Goal: Register for event/course

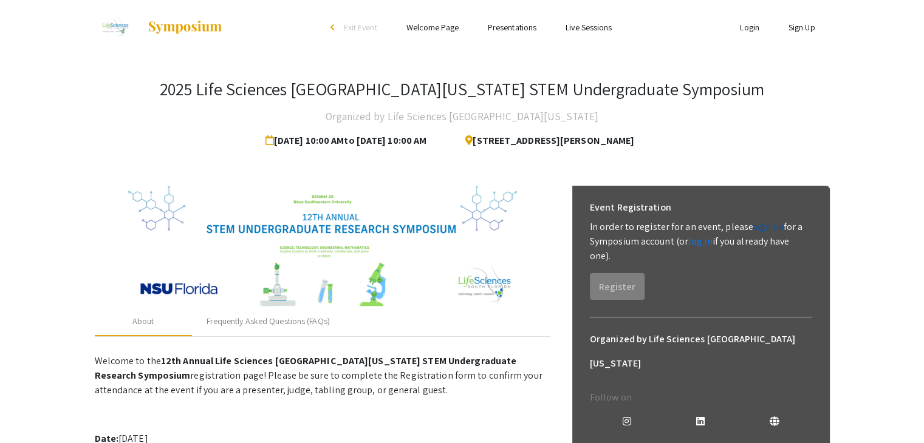
click at [756, 229] on link "sign up" at bounding box center [768, 226] width 30 height 13
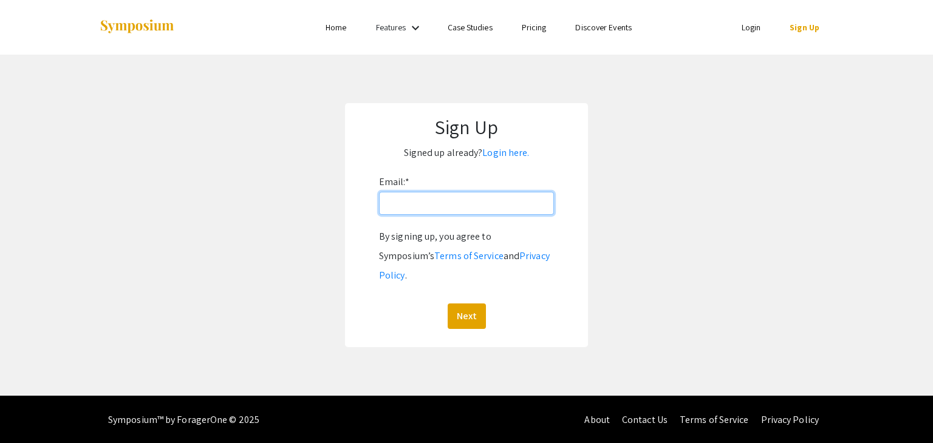
click at [432, 209] on input "Email: *" at bounding box center [466, 203] width 175 height 23
type input "[EMAIL_ADDRESS][DOMAIN_NAME]"
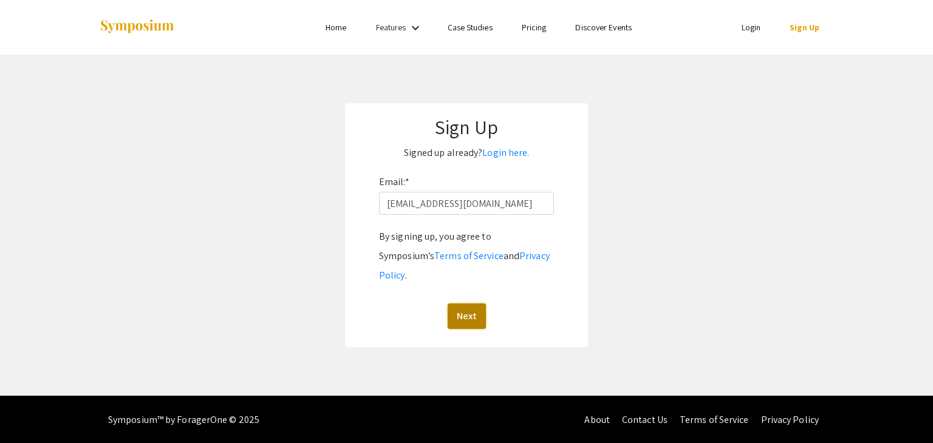
click at [476, 306] on button "Next" at bounding box center [467, 317] width 38 height 26
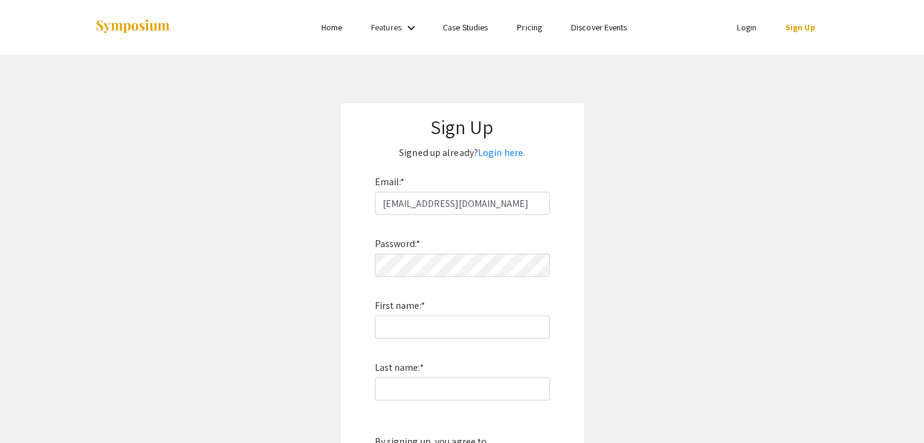
click at [465, 280] on div "Password: * First name: * Last name: * By signing up, you agree to Symposium’s …" at bounding box center [462, 374] width 175 height 319
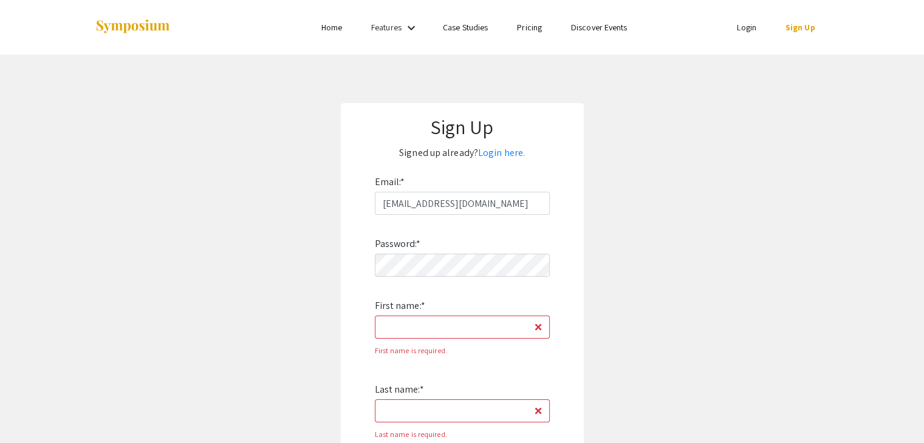
click at [448, 339] on div "Password: * First name: * First name is required. Last name: * Last name is req…" at bounding box center [462, 412] width 175 height 395
click at [445, 331] on input "First name: *" at bounding box center [462, 327] width 175 height 23
type input "Shreya"
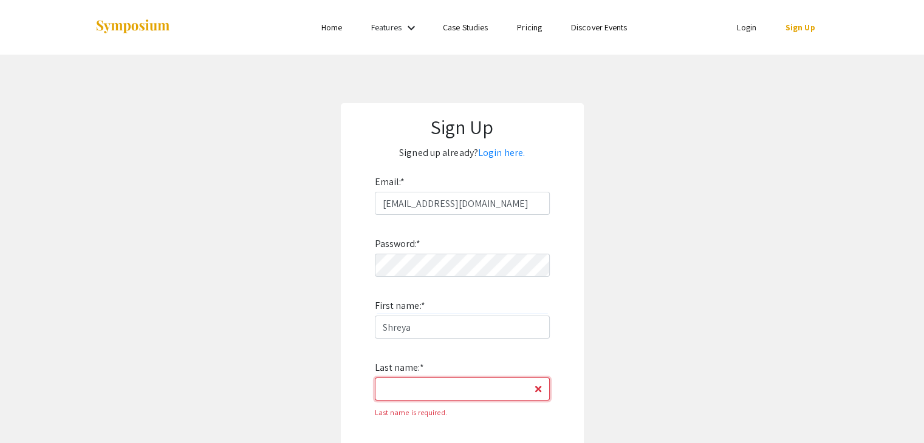
click at [461, 389] on input "Last name: *" at bounding box center [462, 389] width 175 height 23
type input "kempuraj"
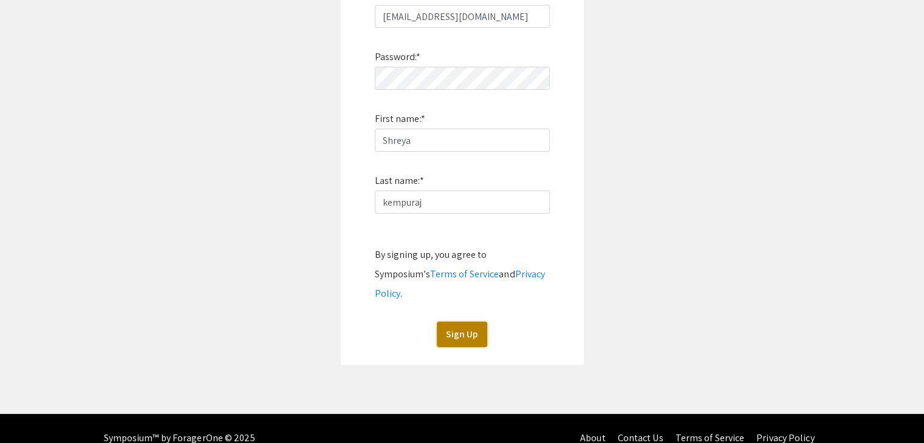
click at [476, 322] on button "Sign Up" at bounding box center [462, 335] width 50 height 26
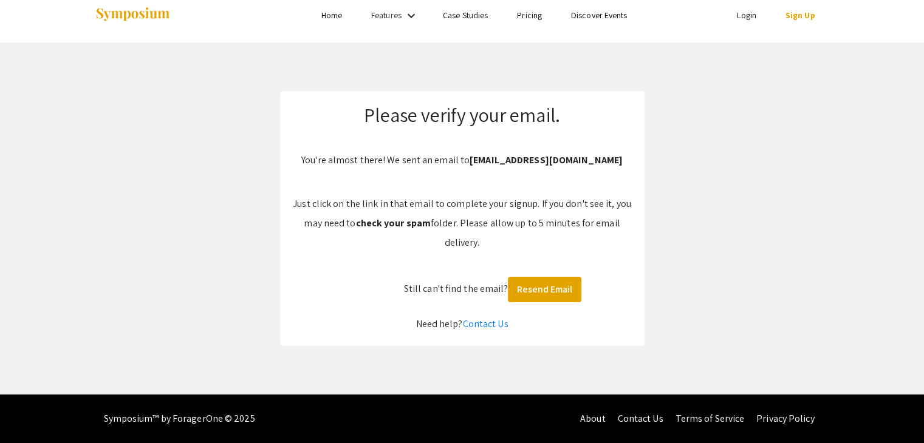
scroll to position [12, 0]
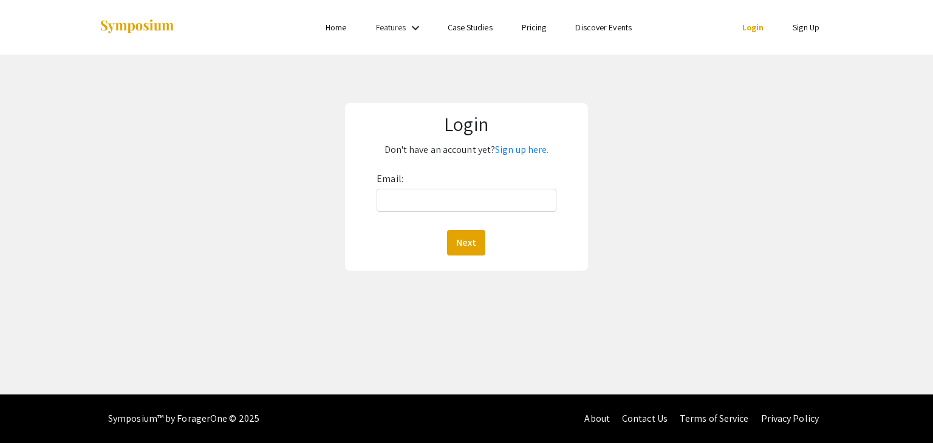
click at [453, 214] on div "Email: Next" at bounding box center [466, 212] width 179 height 86
click at [450, 204] on input "Email:" at bounding box center [466, 200] width 179 height 23
type input "[EMAIL_ADDRESS][DOMAIN_NAME]"
click at [471, 239] on button "Next" at bounding box center [466, 243] width 38 height 26
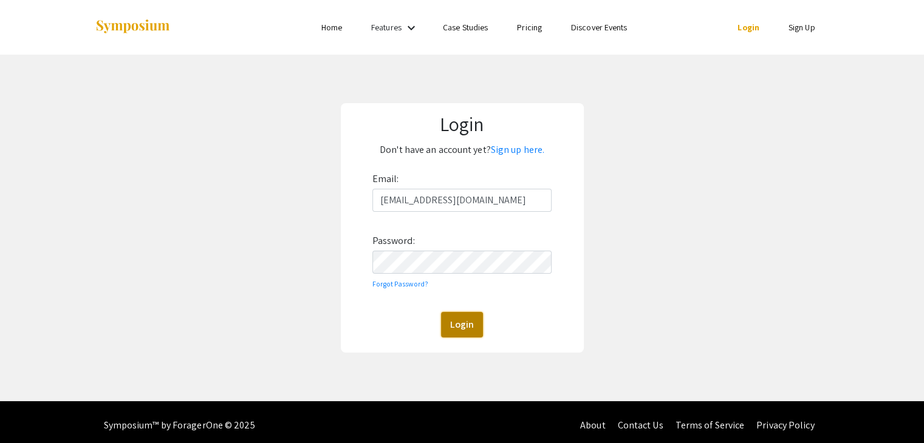
click at [462, 326] on button "Login" at bounding box center [462, 325] width 42 height 26
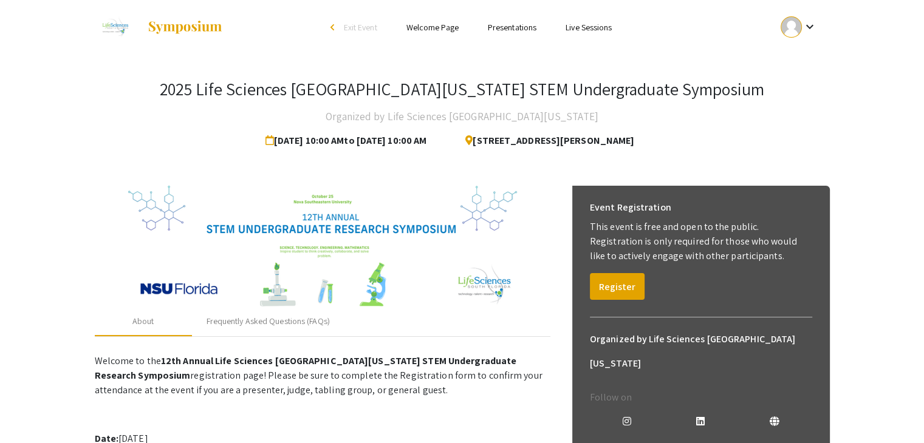
click at [604, 301] on div "Event Registration This event is free and open to the public. Registration is o…" at bounding box center [701, 248] width 242 height 124
click at [610, 285] on button "Register" at bounding box center [617, 286] width 55 height 27
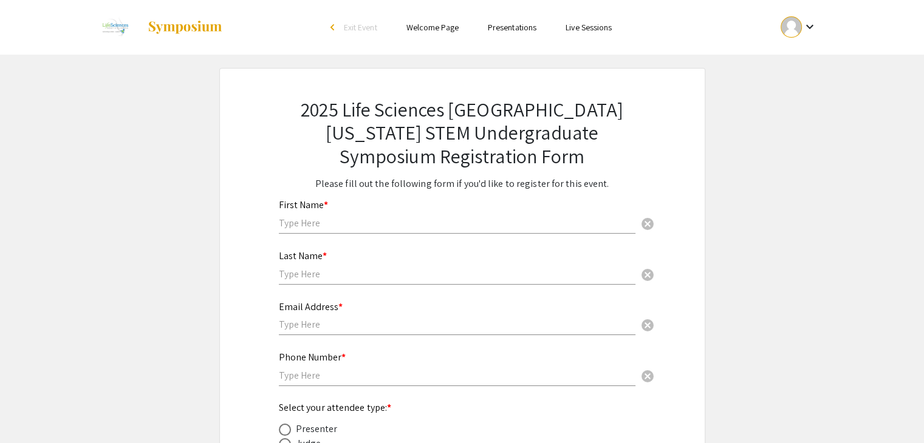
click at [428, 229] on input "text" at bounding box center [457, 223] width 357 height 13
type input "Shreya"
click at [402, 268] on input "text" at bounding box center [457, 274] width 357 height 13
type input "Kempuraj"
click at [391, 323] on input "text" at bounding box center [457, 324] width 357 height 13
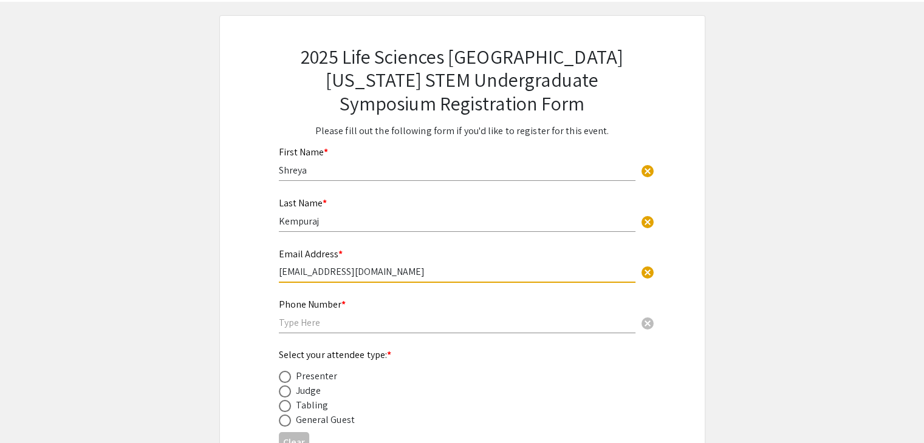
scroll to position [78, 0]
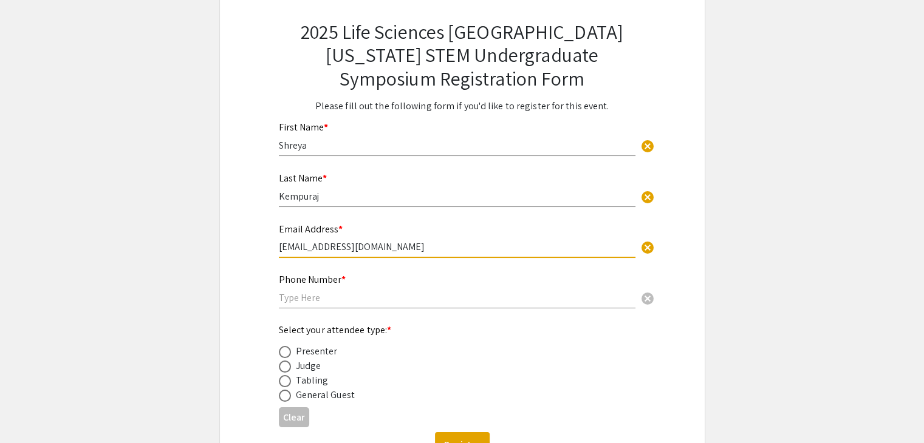
type input "[EMAIL_ADDRESS][DOMAIN_NAME]"
click at [413, 302] on input "text" at bounding box center [457, 298] width 357 height 13
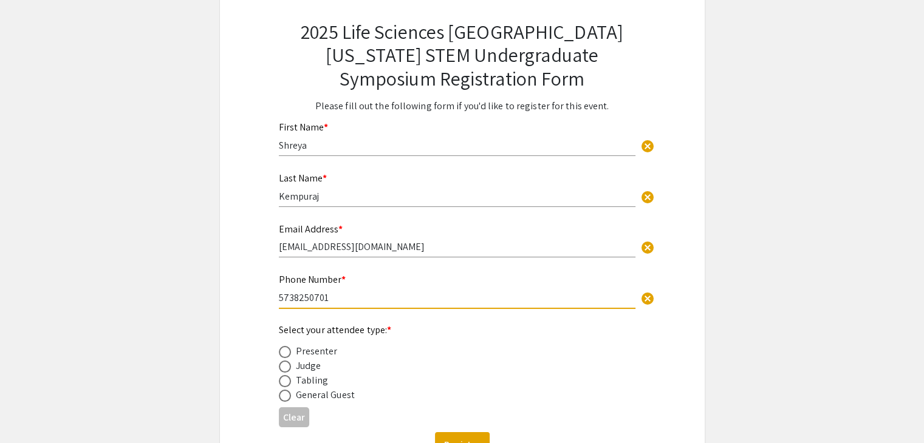
scroll to position [148, 0]
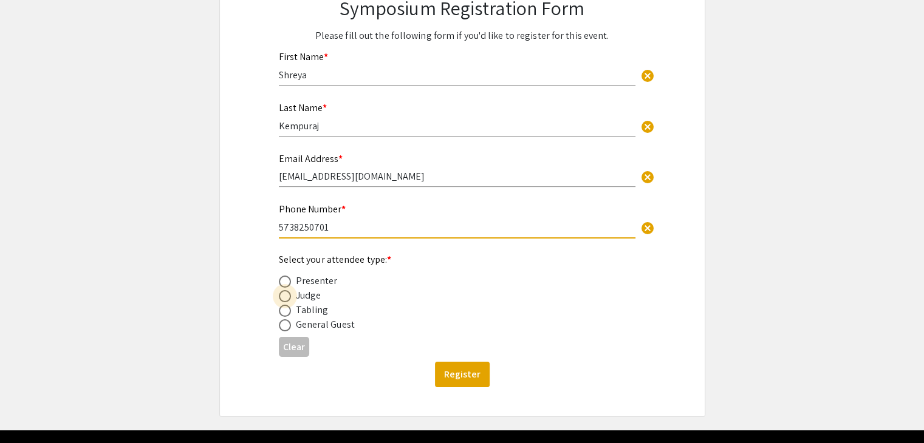
type input "5738250701"
click at [284, 296] on span at bounding box center [284, 296] width 0 height 0
click at [284, 295] on input "radio" at bounding box center [285, 296] width 12 height 12
radio input "true"
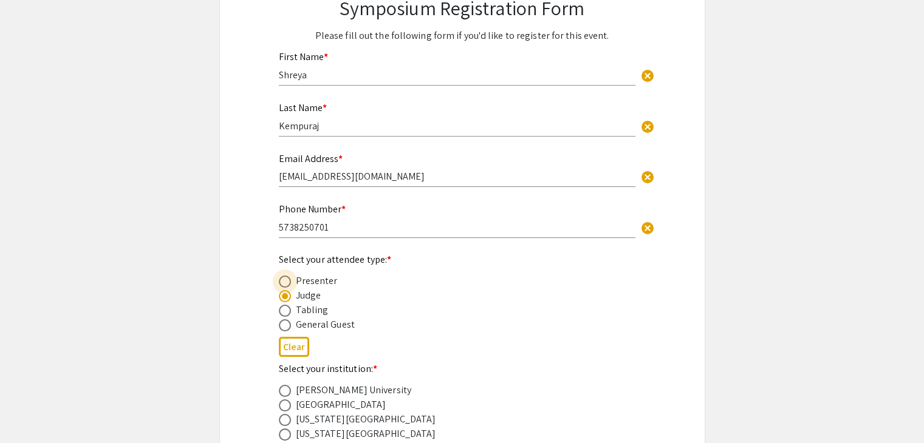
click at [284, 295] on span at bounding box center [285, 296] width 6 height 6
click at [284, 295] on input "radio" at bounding box center [285, 296] width 12 height 12
click at [284, 280] on span at bounding box center [285, 282] width 12 height 12
click at [284, 280] on input "radio" at bounding box center [285, 282] width 12 height 12
radio input "true"
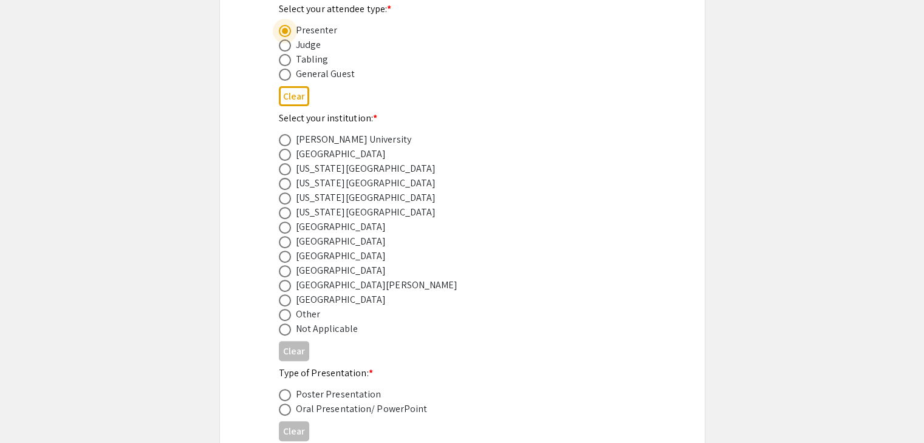
scroll to position [409, 0]
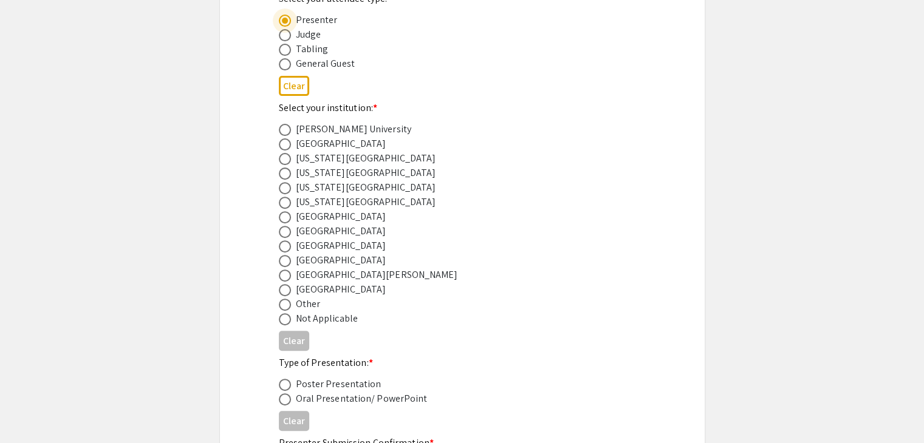
click at [342, 244] on div "Nova Southeastern University" at bounding box center [341, 246] width 91 height 15
click at [284, 244] on span at bounding box center [285, 247] width 12 height 12
click at [284, 244] on input "radio" at bounding box center [285, 247] width 12 height 12
radio input "true"
click at [289, 81] on button "Clear" at bounding box center [294, 86] width 30 height 20
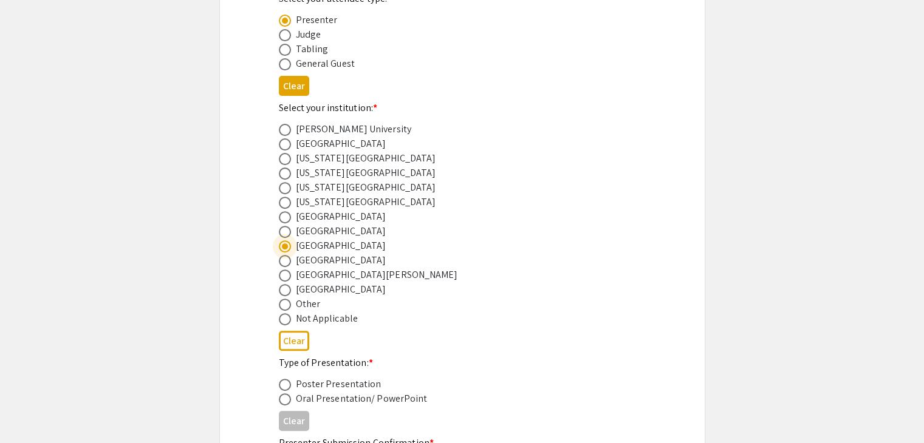
radio input "false"
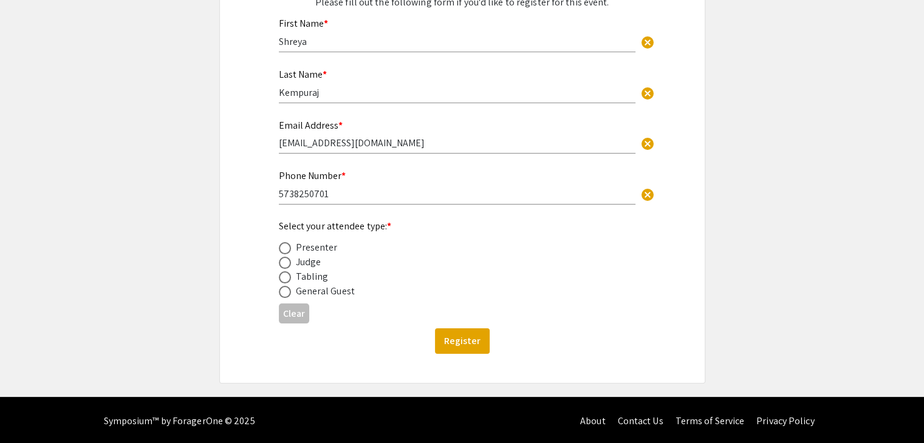
click at [348, 291] on div "General Guest" at bounding box center [325, 291] width 59 height 15
click at [286, 295] on span at bounding box center [285, 292] width 12 height 12
click at [286, 295] on input "radio" at bounding box center [285, 292] width 12 height 12
radio input "true"
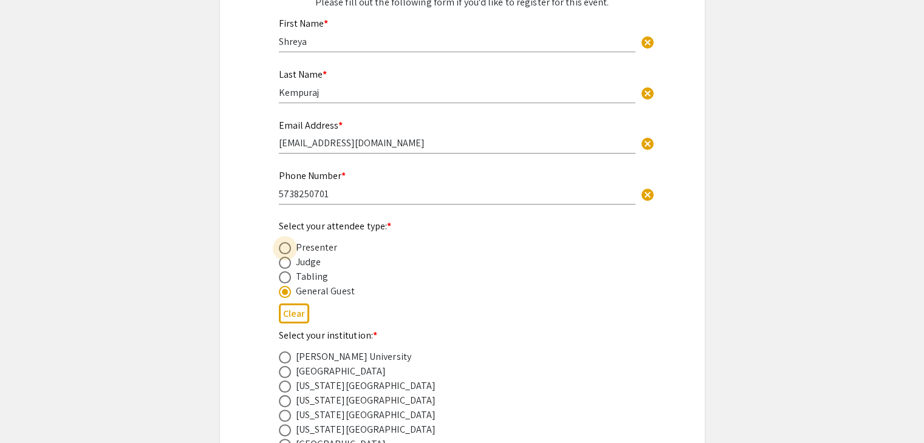
click at [282, 247] on span at bounding box center [285, 248] width 12 height 12
click at [282, 247] on input "radio" at bounding box center [285, 248] width 12 height 12
radio input "true"
click at [284, 295] on span at bounding box center [285, 292] width 12 height 12
click at [284, 295] on input "radio" at bounding box center [285, 292] width 12 height 12
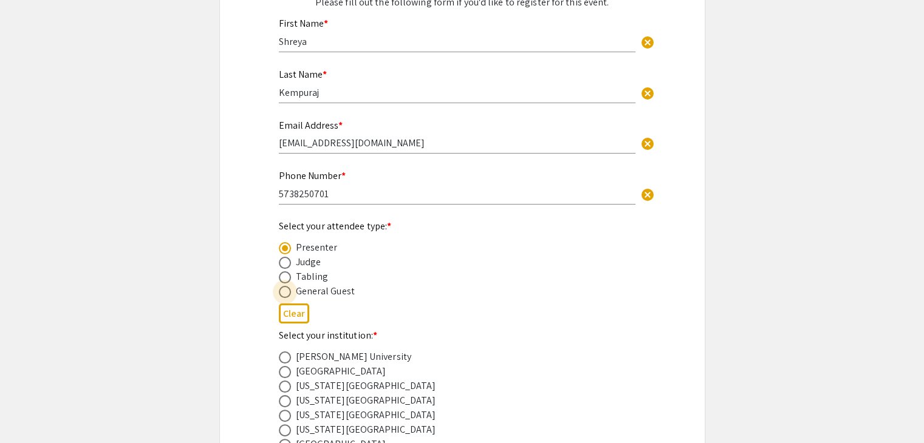
radio input "true"
click at [326, 245] on div "Presenter" at bounding box center [317, 248] width 42 height 15
click at [296, 246] on div "Presenter" at bounding box center [317, 248] width 42 height 15
click at [284, 243] on span at bounding box center [285, 248] width 12 height 12
click at [284, 243] on input "radio" at bounding box center [285, 248] width 12 height 12
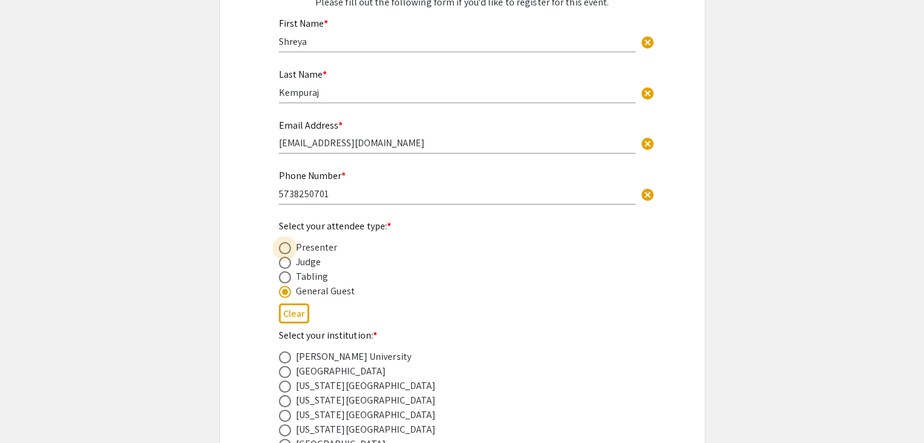
radio input "true"
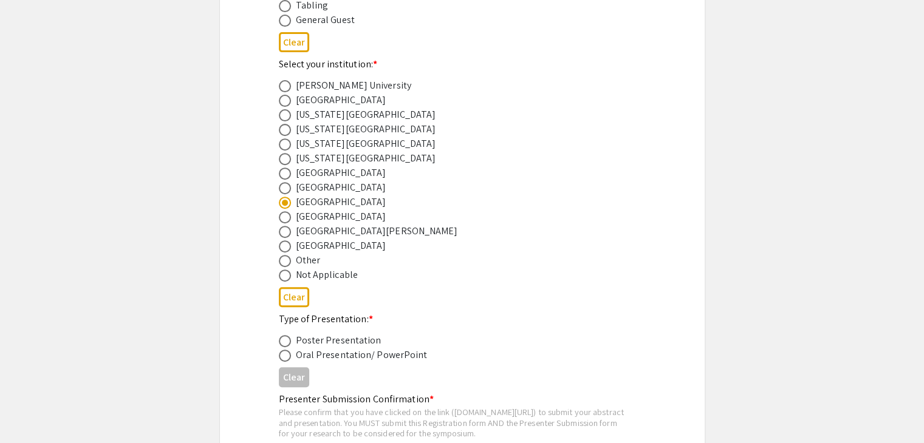
scroll to position [456, 0]
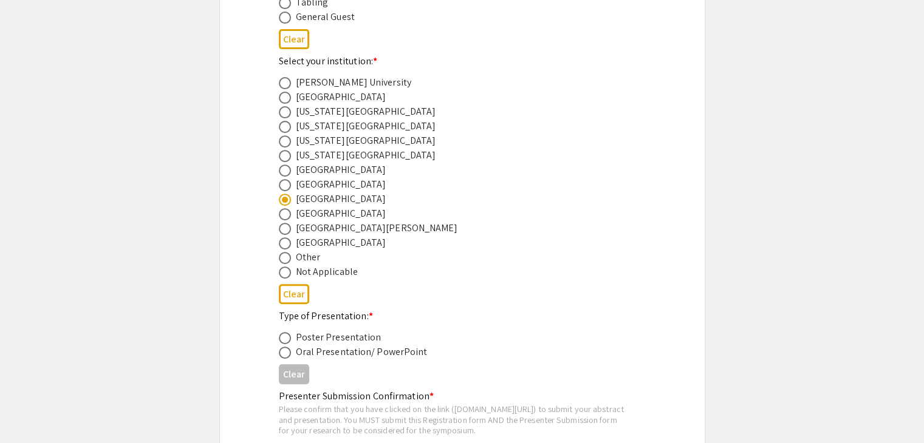
click at [341, 330] on div "Poster Presentation" at bounding box center [339, 337] width 86 height 15
click at [341, 338] on div "Poster Presentation" at bounding box center [339, 337] width 86 height 15
click at [342, 360] on div "Clear" at bounding box center [462, 375] width 367 height 30
click at [281, 354] on span at bounding box center [285, 353] width 12 height 12
click at [281, 354] on input "radio" at bounding box center [285, 353] width 12 height 12
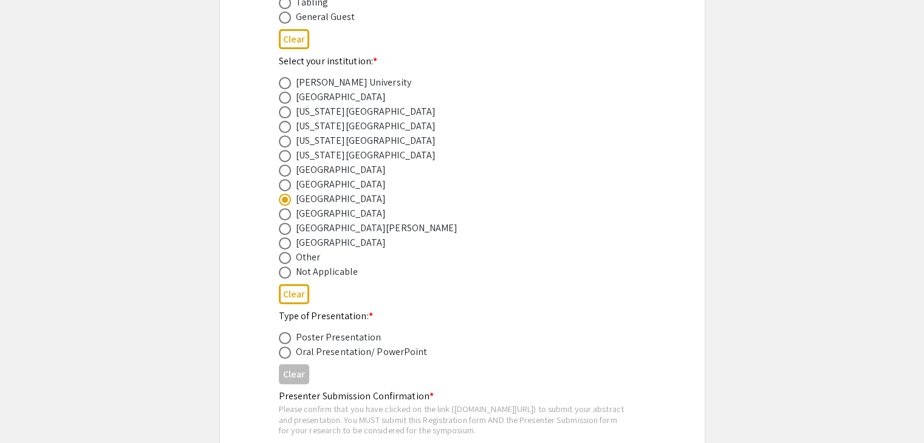
radio input "true"
click at [292, 340] on label at bounding box center [287, 338] width 17 height 12
click at [291, 340] on input "radio" at bounding box center [285, 338] width 12 height 12
radio input "true"
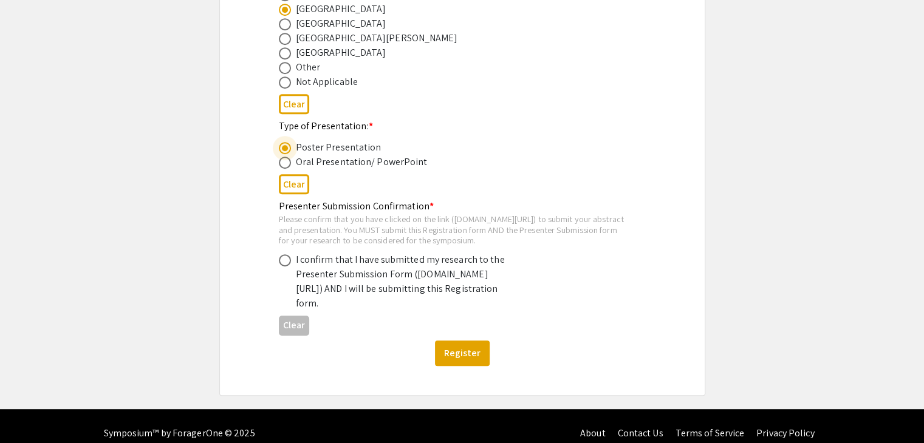
scroll to position [649, 0]
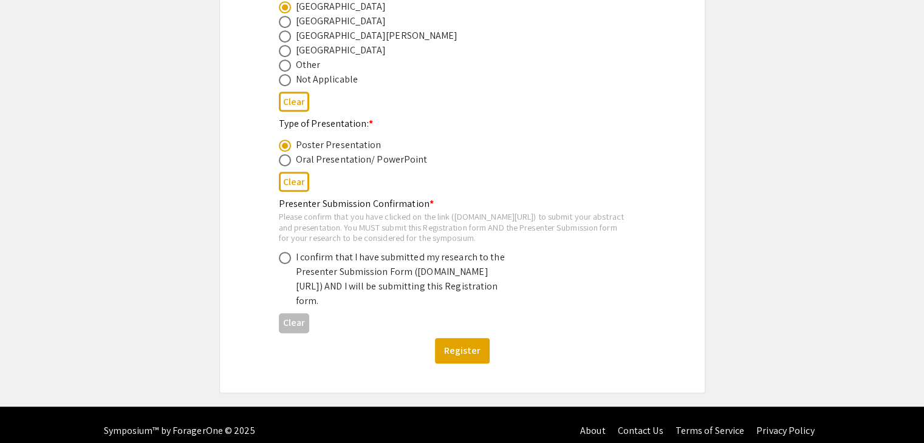
click at [290, 253] on div "Presenter Submission Confirmation * Please confirm that you have clicked on the…" at bounding box center [452, 253] width 347 height 112
click at [283, 262] on span at bounding box center [285, 258] width 12 height 12
click at [283, 262] on input "radio" at bounding box center [285, 258] width 12 height 12
radio input "true"
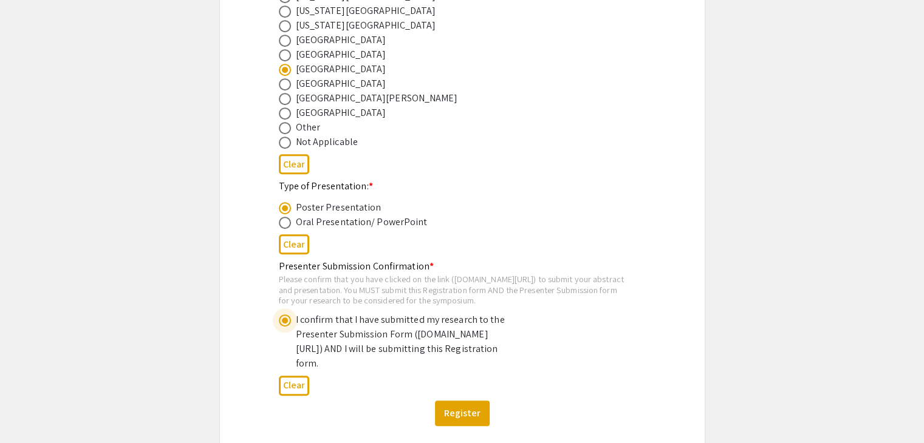
scroll to position [681, 0]
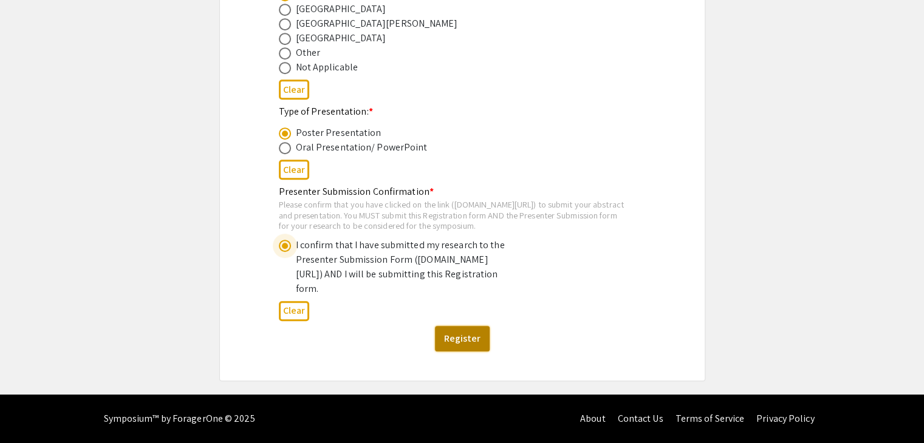
click at [466, 341] on button "Register" at bounding box center [462, 339] width 55 height 26
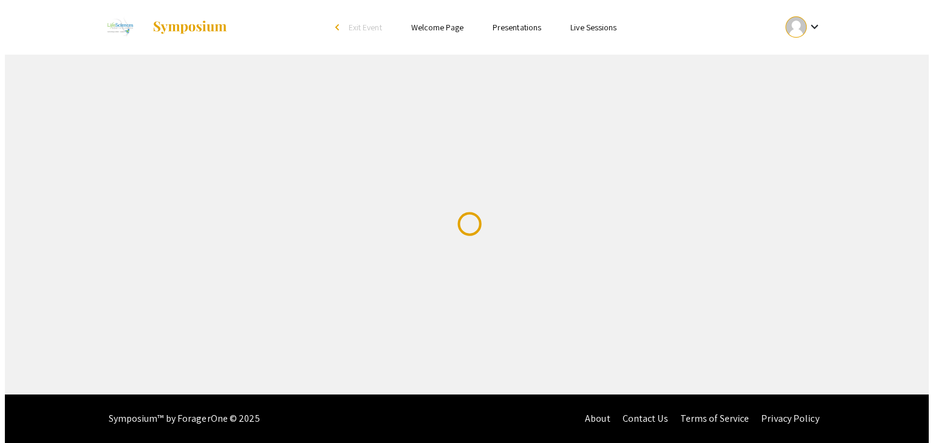
scroll to position [0, 0]
